Goal: Task Accomplishment & Management: Manage account settings

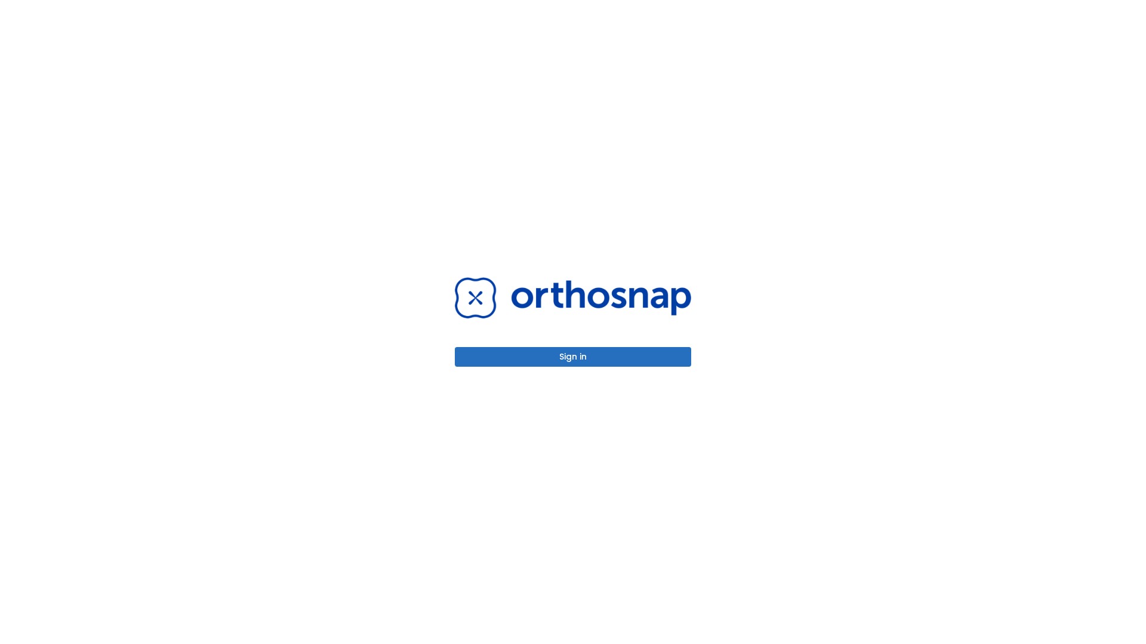
click at [573, 357] on button "Sign in" at bounding box center [573, 357] width 236 height 20
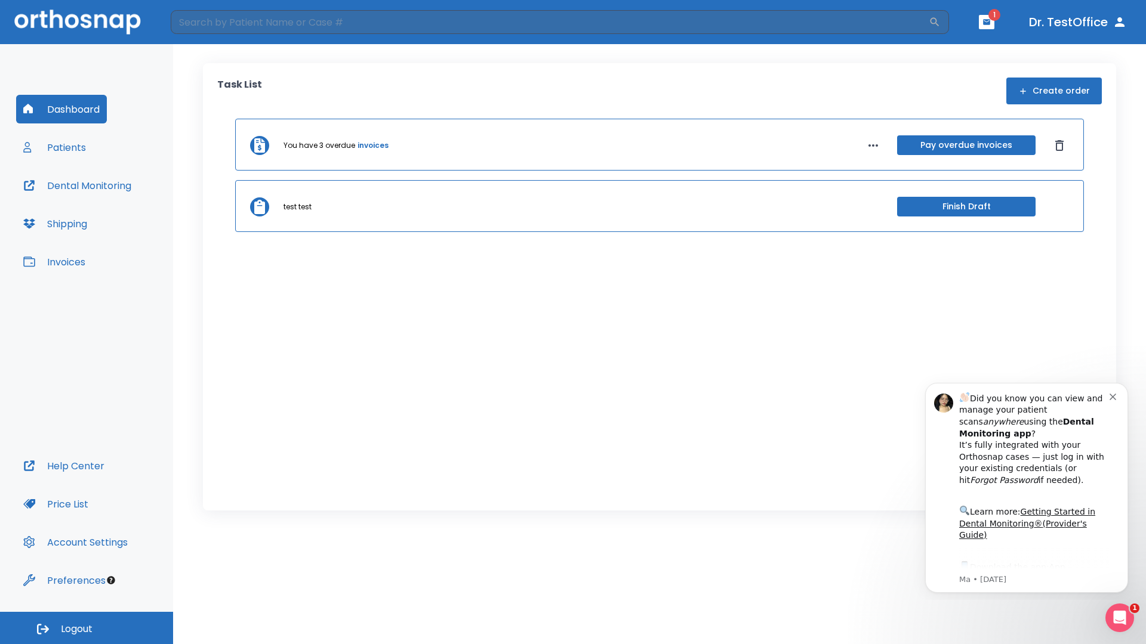
click at [87, 628] on span "Logout" at bounding box center [77, 629] width 32 height 13
